Goal: Task Accomplishment & Management: Complete application form

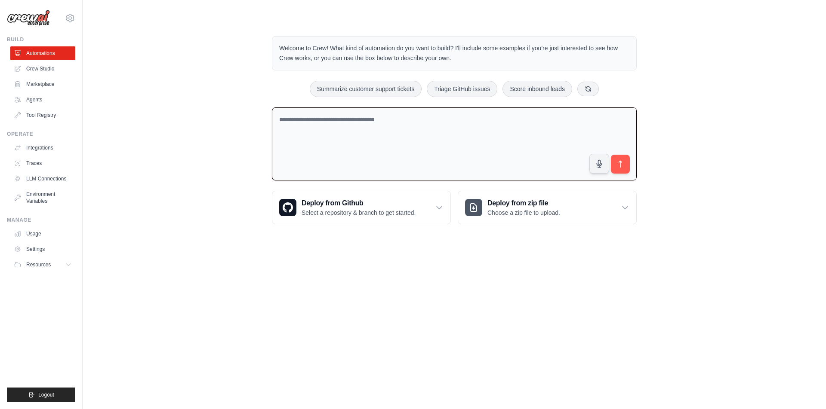
click at [389, 280] on body "[EMAIL_ADDRESS][DOMAIN_NAME] Settings Build Automations Crew Studio" at bounding box center [413, 204] width 826 height 409
click at [40, 100] on link "Agents" at bounding box center [43, 100] width 65 height 14
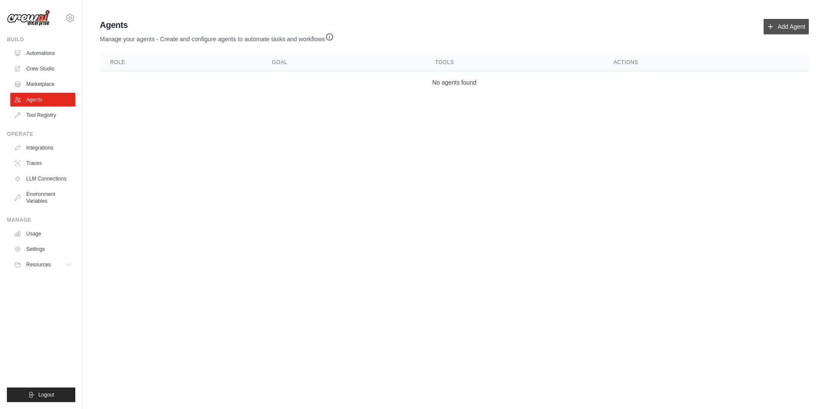
click at [771, 28] on link "Add Agent" at bounding box center [785, 26] width 45 height 15
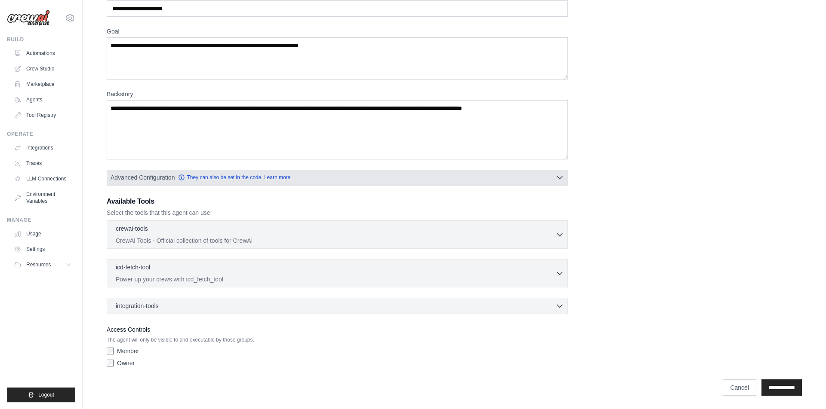
scroll to position [52, 0]
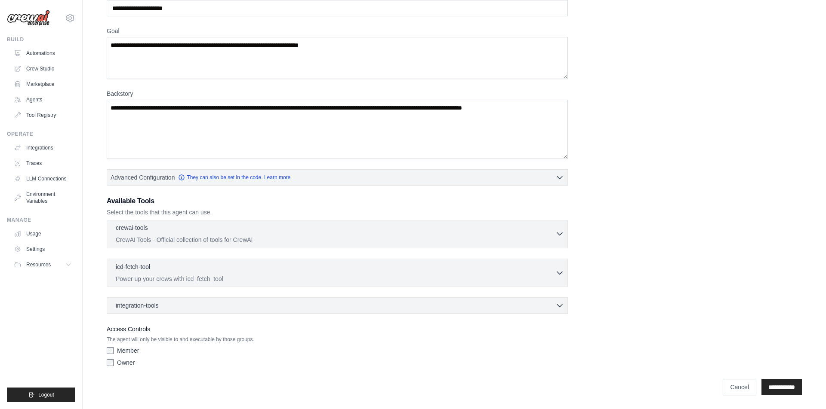
click at [302, 232] on div "crewai-tools 0 selected" at bounding box center [335, 229] width 439 height 10
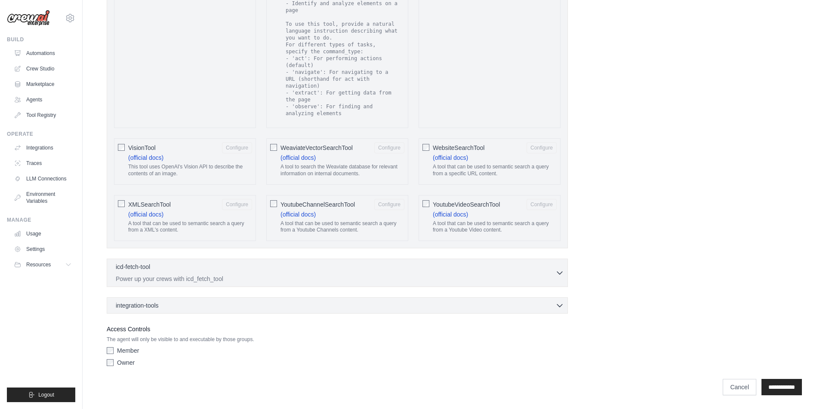
scroll to position [1331, 0]
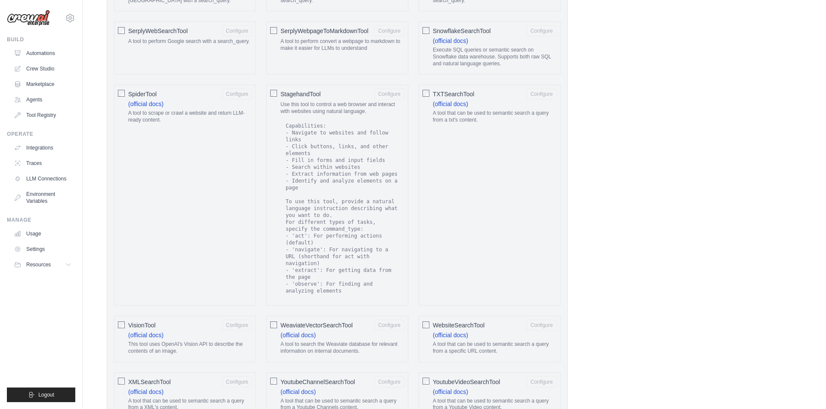
click at [145, 330] on span "VisionTool" at bounding box center [142, 325] width 28 height 9
click at [138, 330] on span "VisionTool" at bounding box center [142, 325] width 28 height 9
click at [240, 331] on button "Configure" at bounding box center [237, 324] width 30 height 11
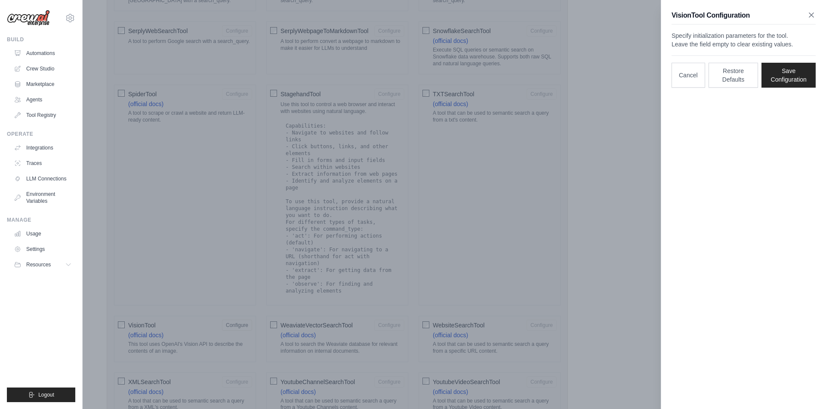
click at [810, 16] on icon "button" at bounding box center [811, 15] width 4 height 4
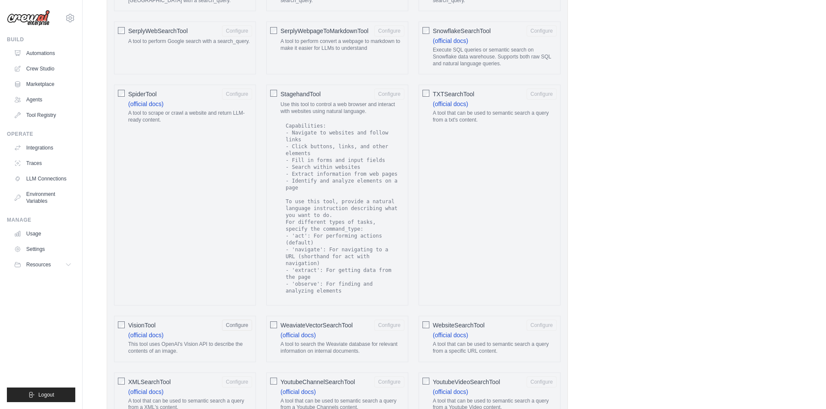
click at [126, 345] on div "VisionTool Configure (official docs) This tool uses OpenAI's Vision API to desc…" at bounding box center [185, 339] width 142 height 46
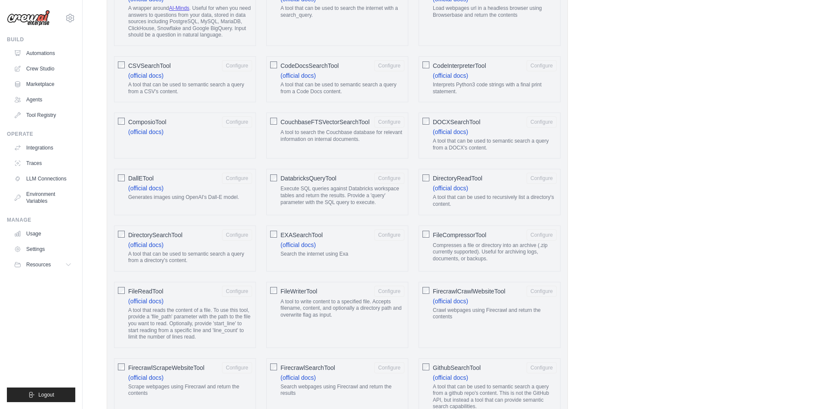
scroll to position [106, 0]
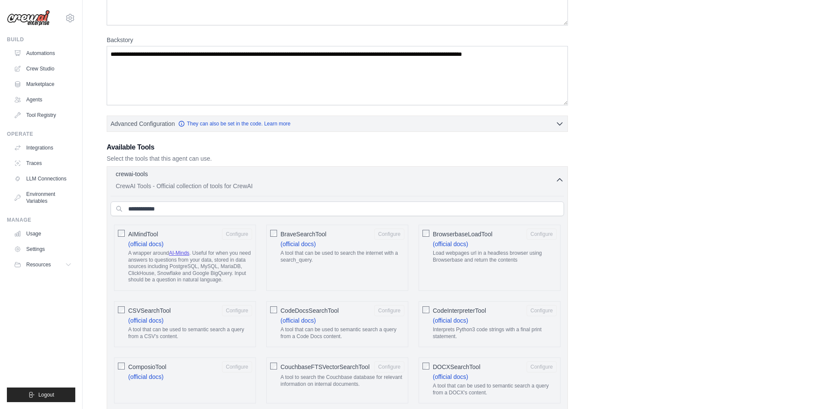
click at [492, 181] on div "crewai-tools 0 selected CrewAI Tools - Official collection of tools for CrewAI" at bounding box center [335, 180] width 439 height 21
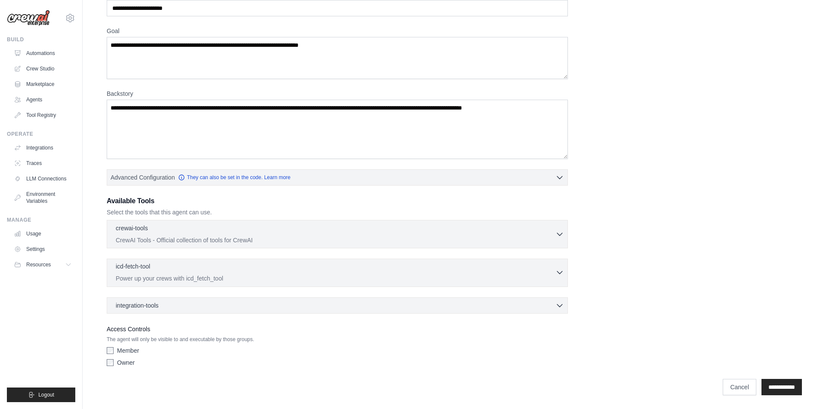
click at [393, 267] on div "icd-fetch-tool 0 selected" at bounding box center [335, 267] width 439 height 10
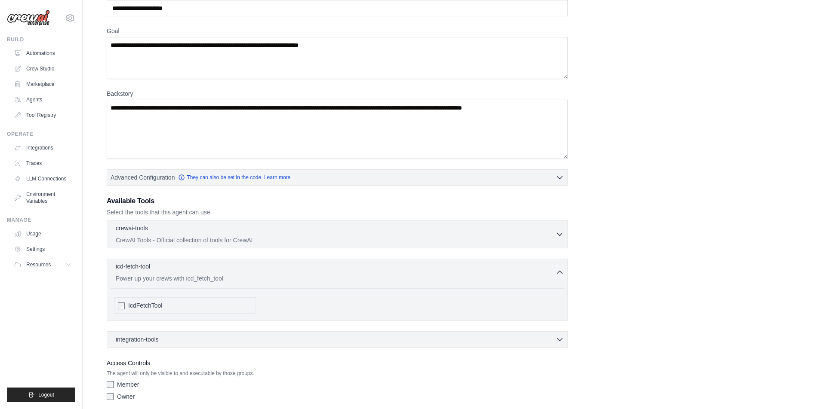
click at [393, 267] on div "icd-fetch-tool 0 selected" at bounding box center [335, 267] width 439 height 10
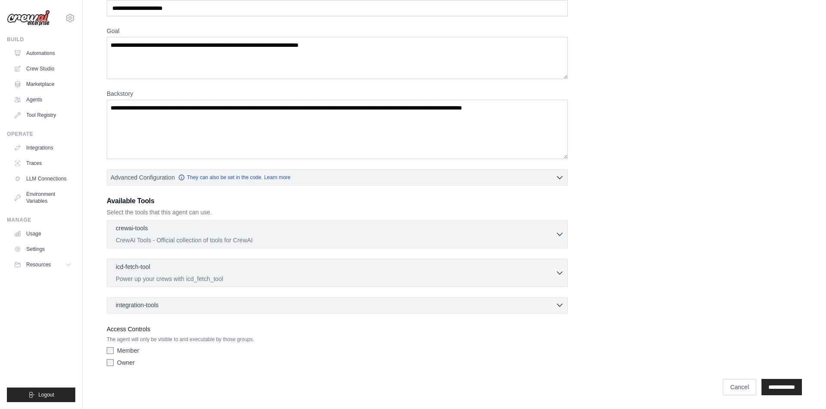
click at [377, 306] on div "integration-tools 0 selected" at bounding box center [340, 305] width 448 height 9
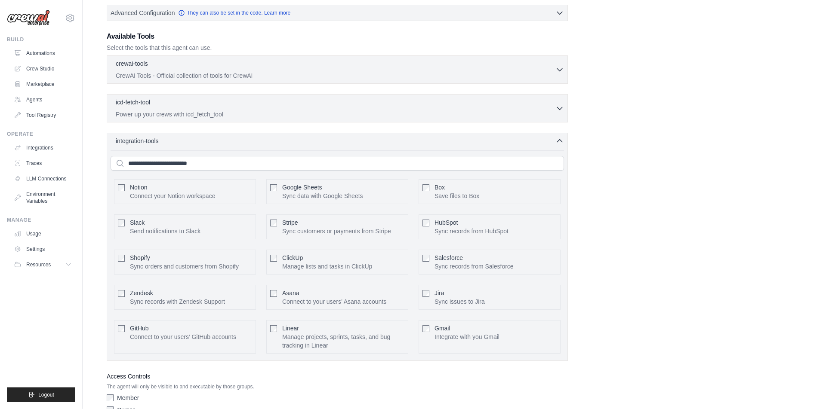
scroll to position [248, 0]
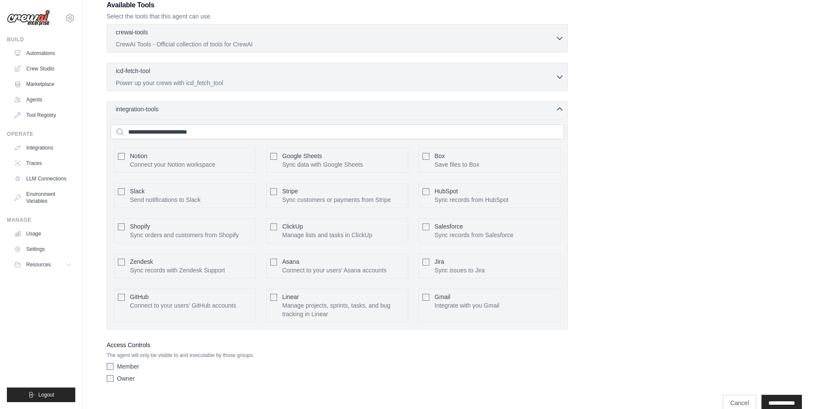
click at [313, 108] on div "integration-tools 0 selected" at bounding box center [340, 109] width 448 height 9
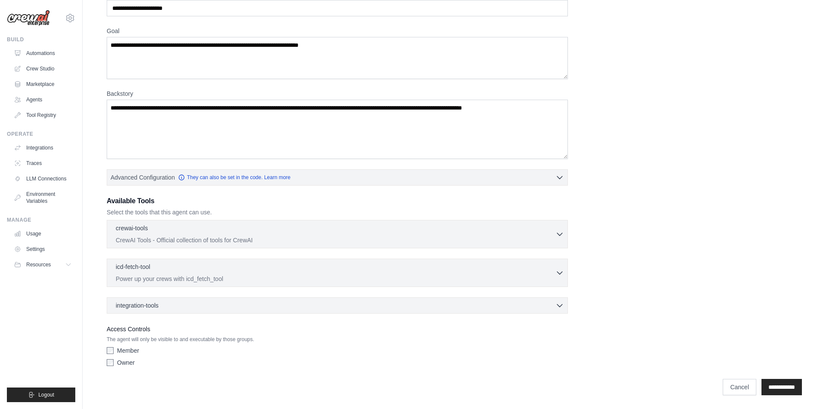
click at [128, 353] on label "Member" at bounding box center [128, 351] width 22 height 9
click at [138, 351] on label "Member" at bounding box center [128, 351] width 22 height 9
click at [307, 341] on p "The agent will only be visible to and executable by those groups." at bounding box center [337, 339] width 461 height 7
click at [773, 388] on input "**********" at bounding box center [781, 387] width 40 height 16
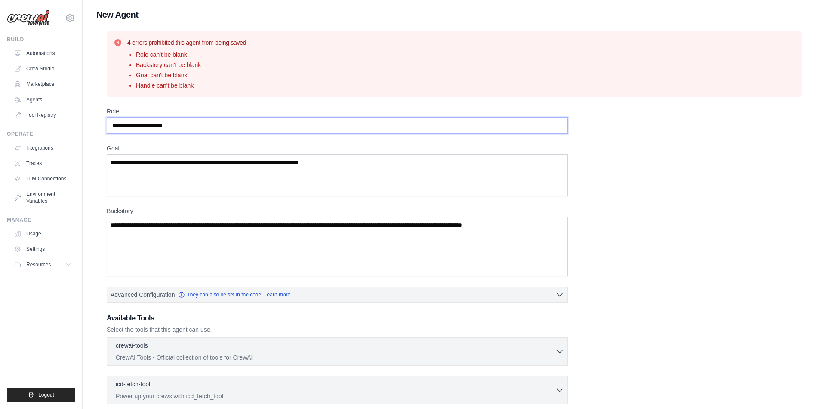
click at [211, 129] on input "Role" at bounding box center [337, 125] width 461 height 16
click at [285, 125] on input "Role" at bounding box center [337, 125] width 461 height 16
drag, startPoint x: 160, startPoint y: 126, endPoint x: 184, endPoint y: 126, distance: 23.2
click at [184, 126] on input "Role" at bounding box center [337, 125] width 461 height 16
click at [212, 132] on input "Role" at bounding box center [337, 125] width 461 height 16
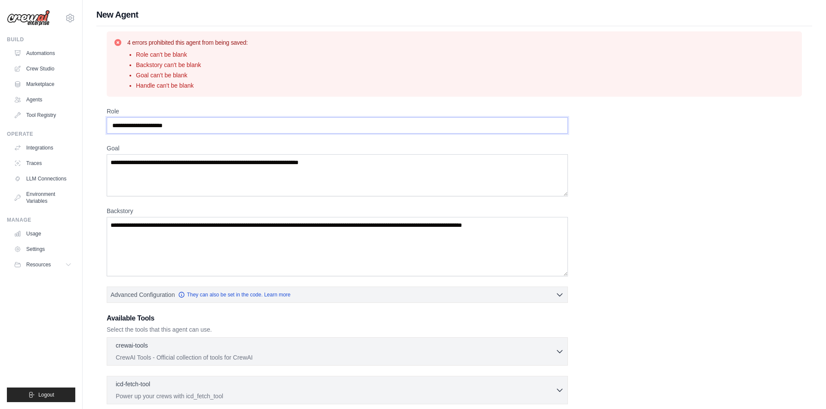
click at [173, 130] on input "Role" at bounding box center [337, 125] width 461 height 16
click at [117, 167] on textarea "Goal" at bounding box center [337, 175] width 461 height 42
click at [187, 242] on textarea "Backstory" at bounding box center [337, 246] width 461 height 59
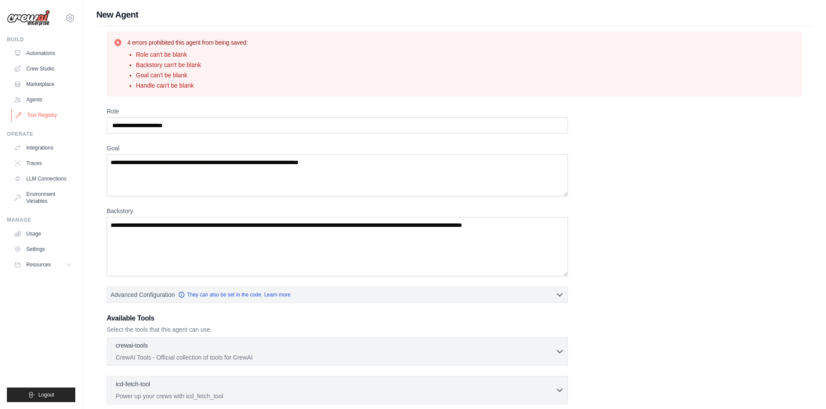
click at [49, 116] on link "Tool Registry" at bounding box center [43, 115] width 65 height 14
click at [64, 184] on link "LLM Connections" at bounding box center [43, 179] width 65 height 14
